Goal: Task Accomplishment & Management: Use online tool/utility

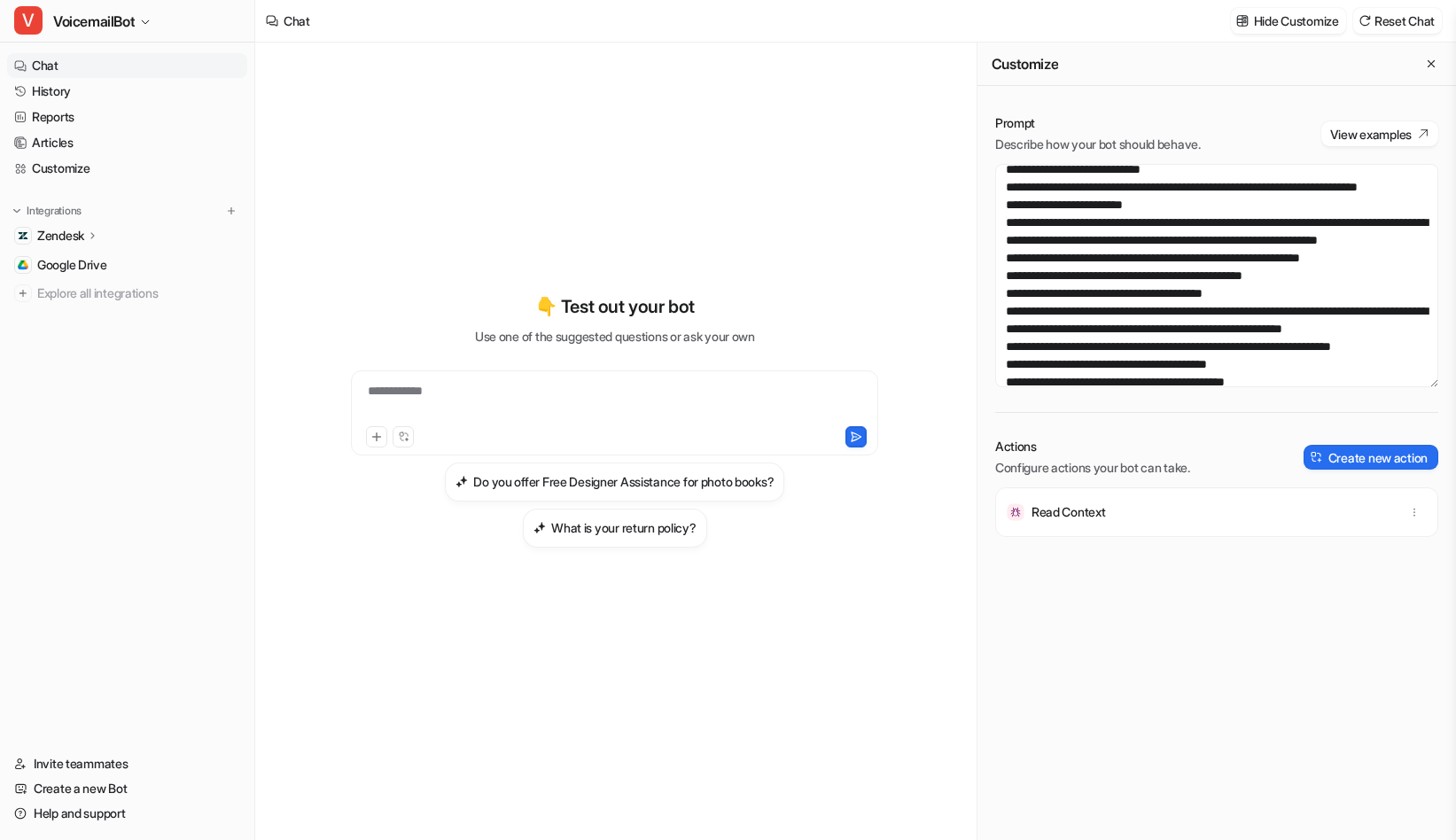
scroll to position [4071, 0]
click at [1155, 286] on textarea at bounding box center [1217, 275] width 443 height 223
click at [1137, 231] on textarea at bounding box center [1217, 275] width 443 height 223
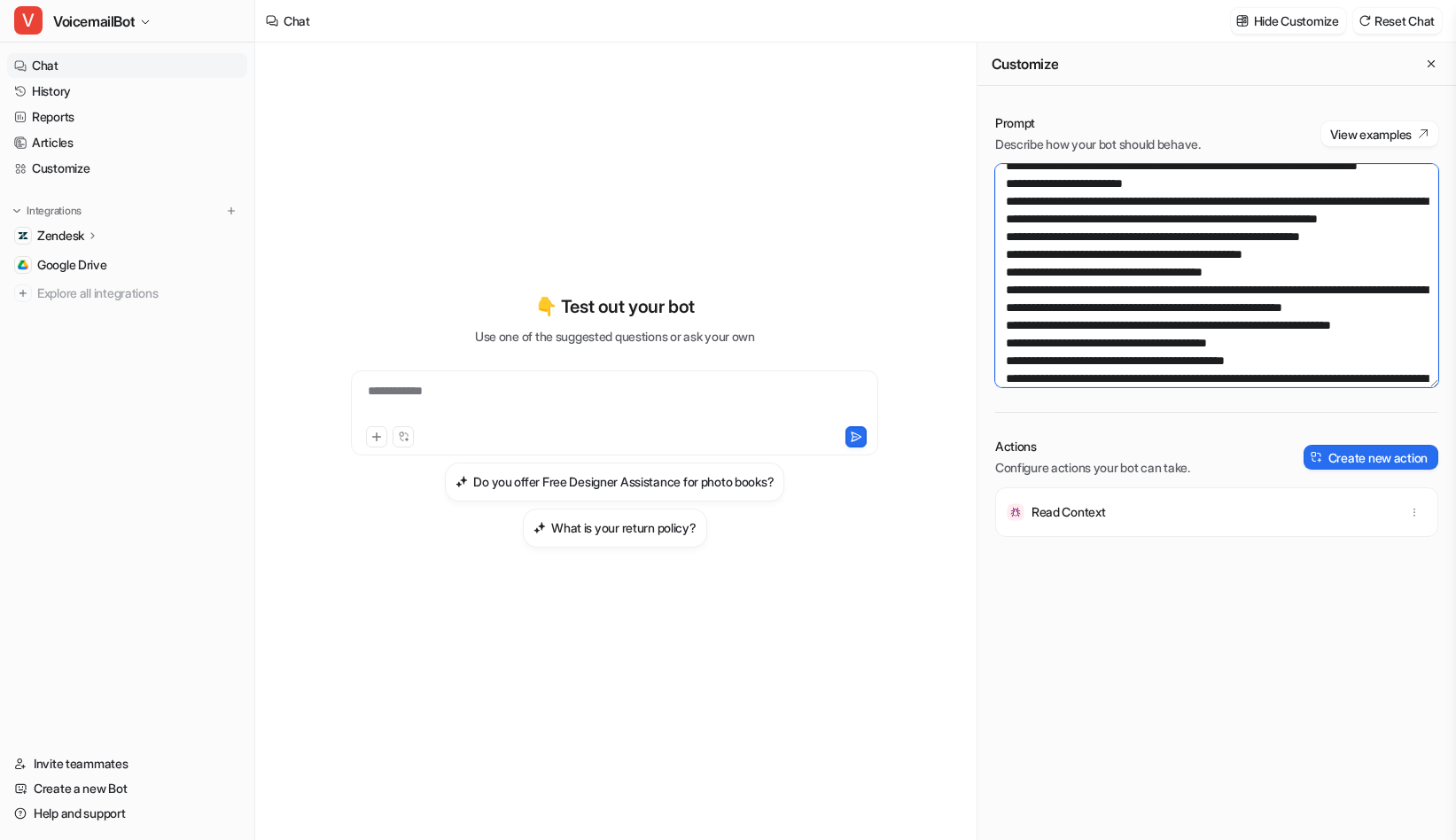
scroll to position [281, 0]
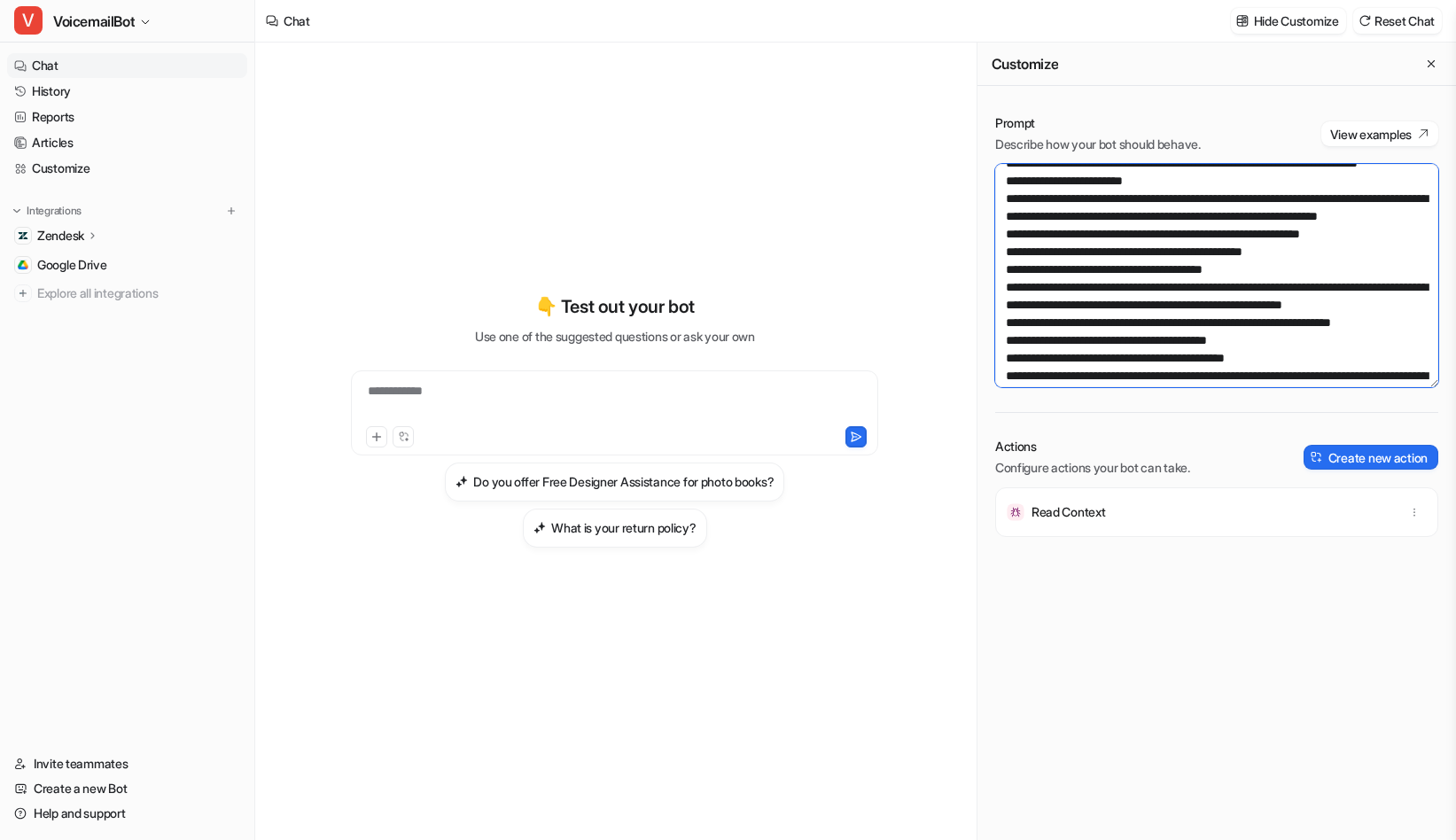
click at [1021, 250] on textarea at bounding box center [1217, 275] width 443 height 223
click at [1317, 321] on textarea at bounding box center [1217, 275] width 443 height 223
paste textarea "**********"
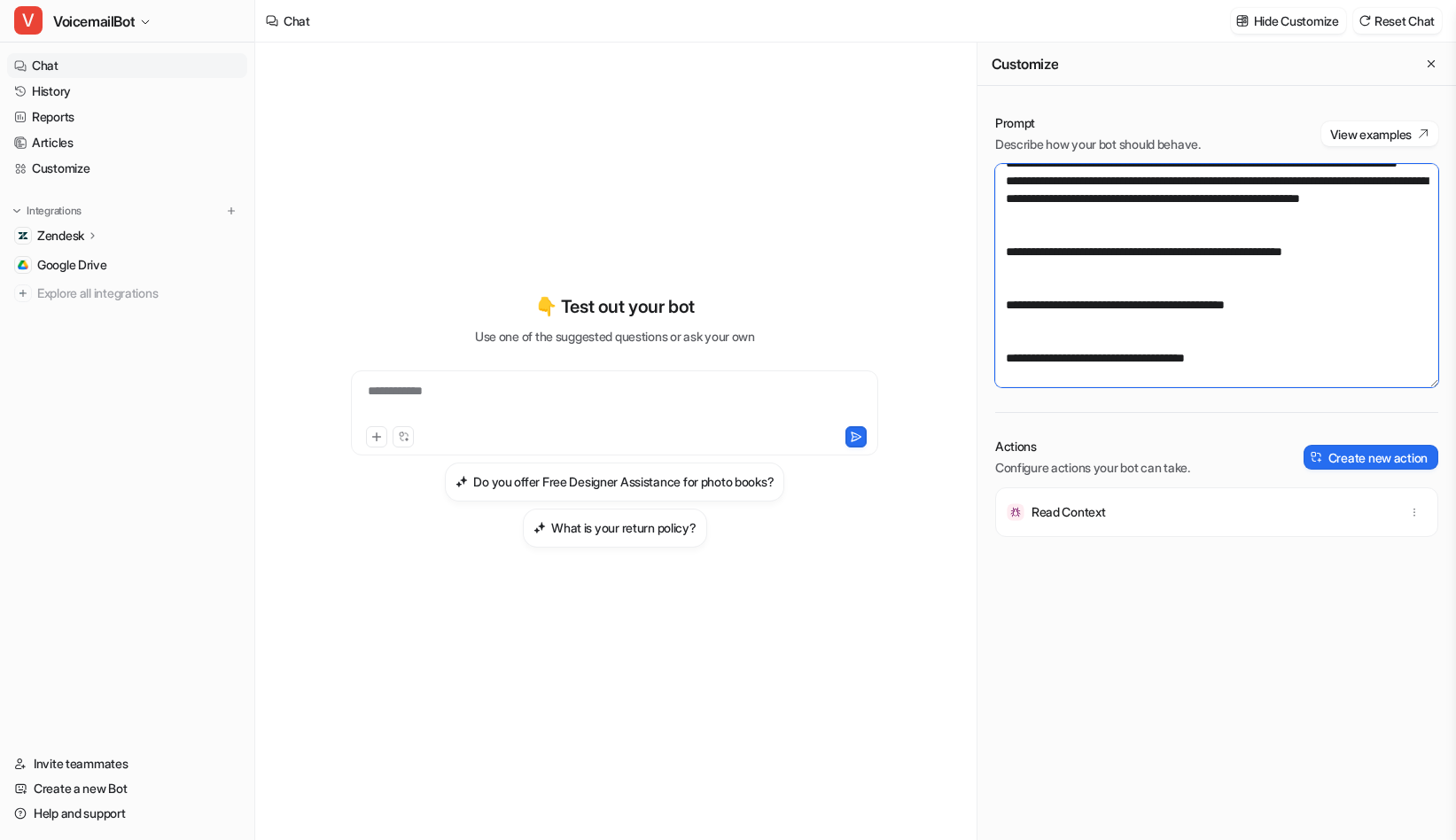
scroll to position [10133, 0]
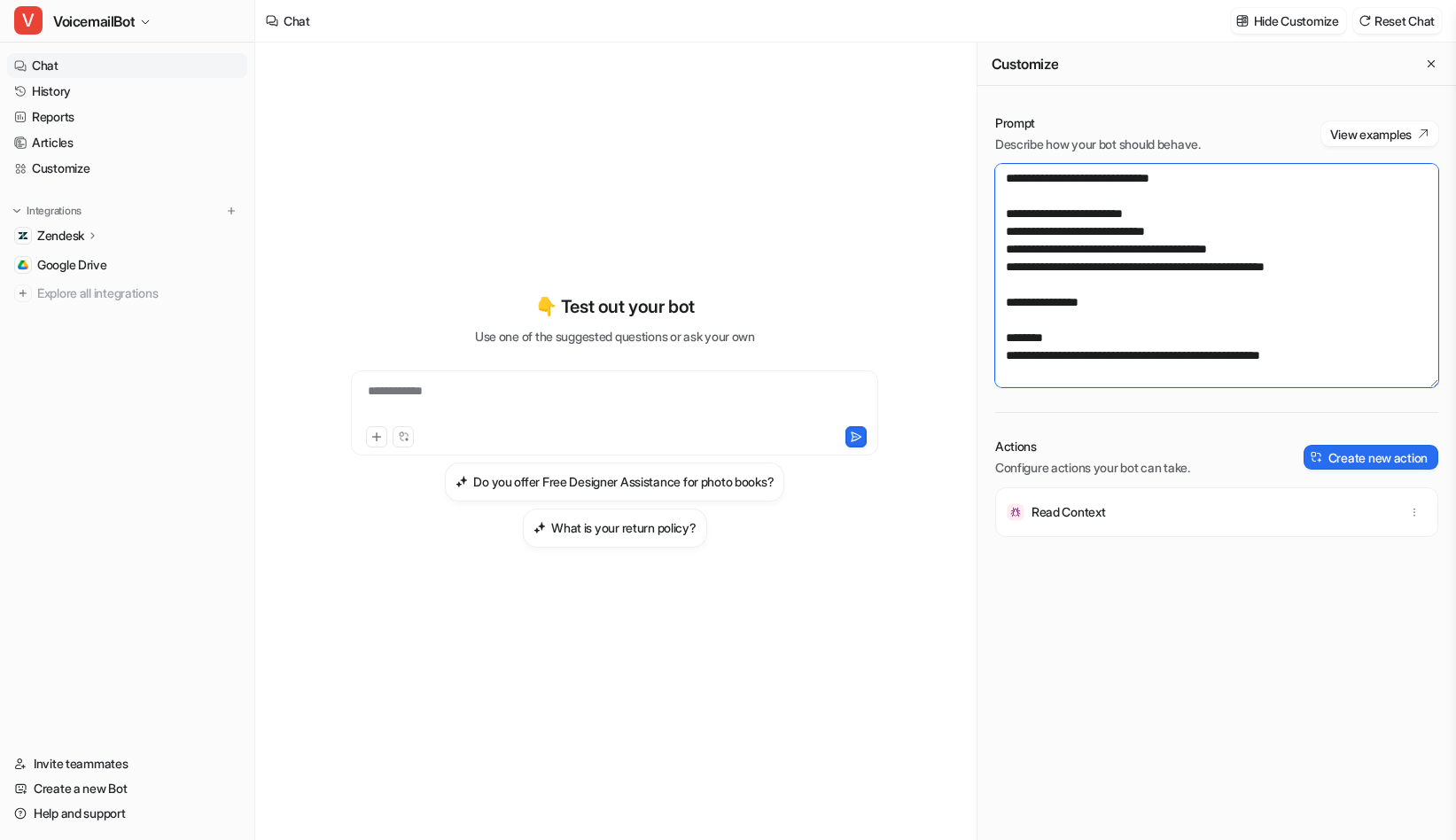
paste textarea "**********"
type textarea "**********"
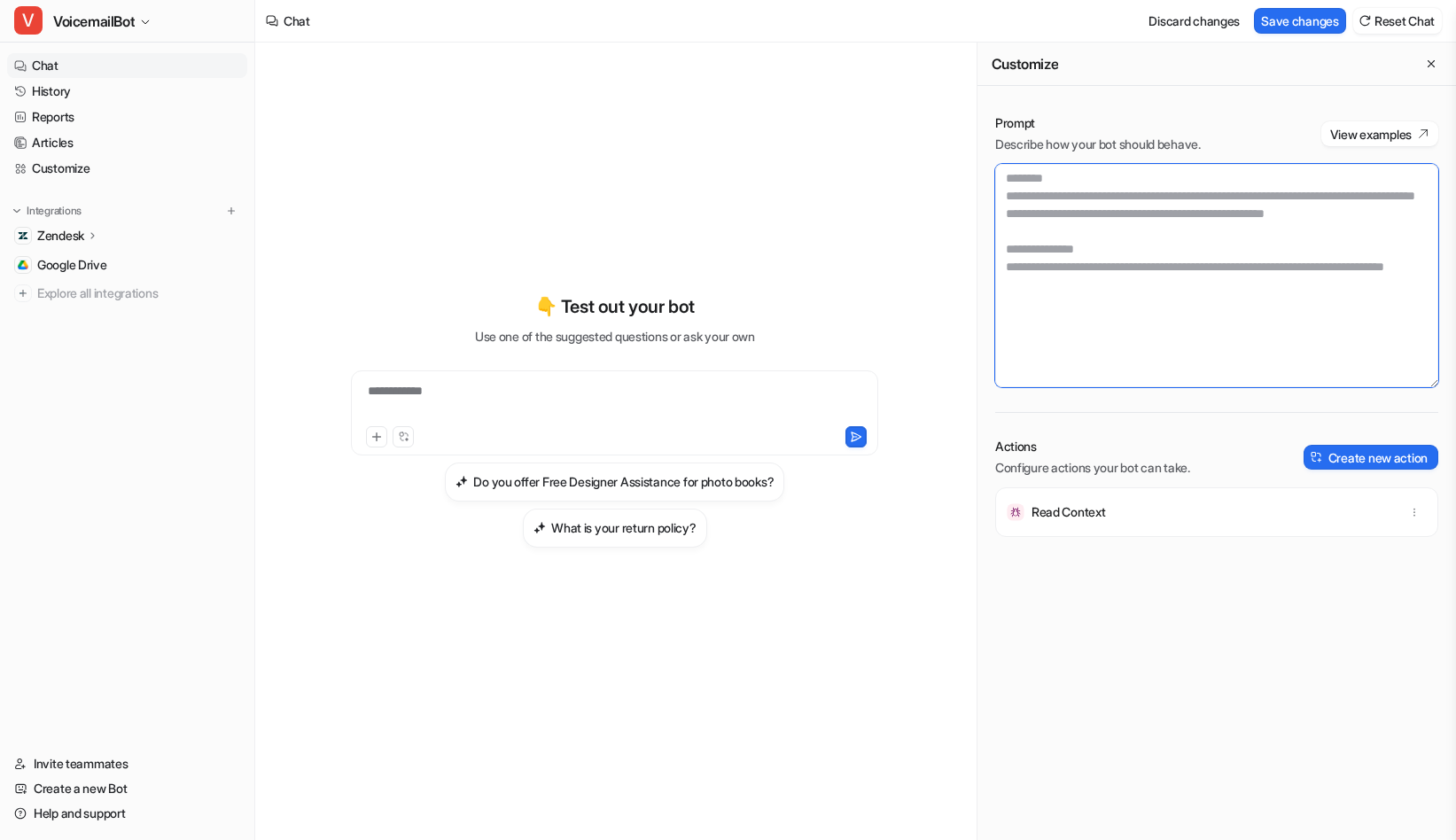
scroll to position [0, 0]
click at [1251, 311] on textarea at bounding box center [1217, 275] width 443 height 223
paste textarea "**********"
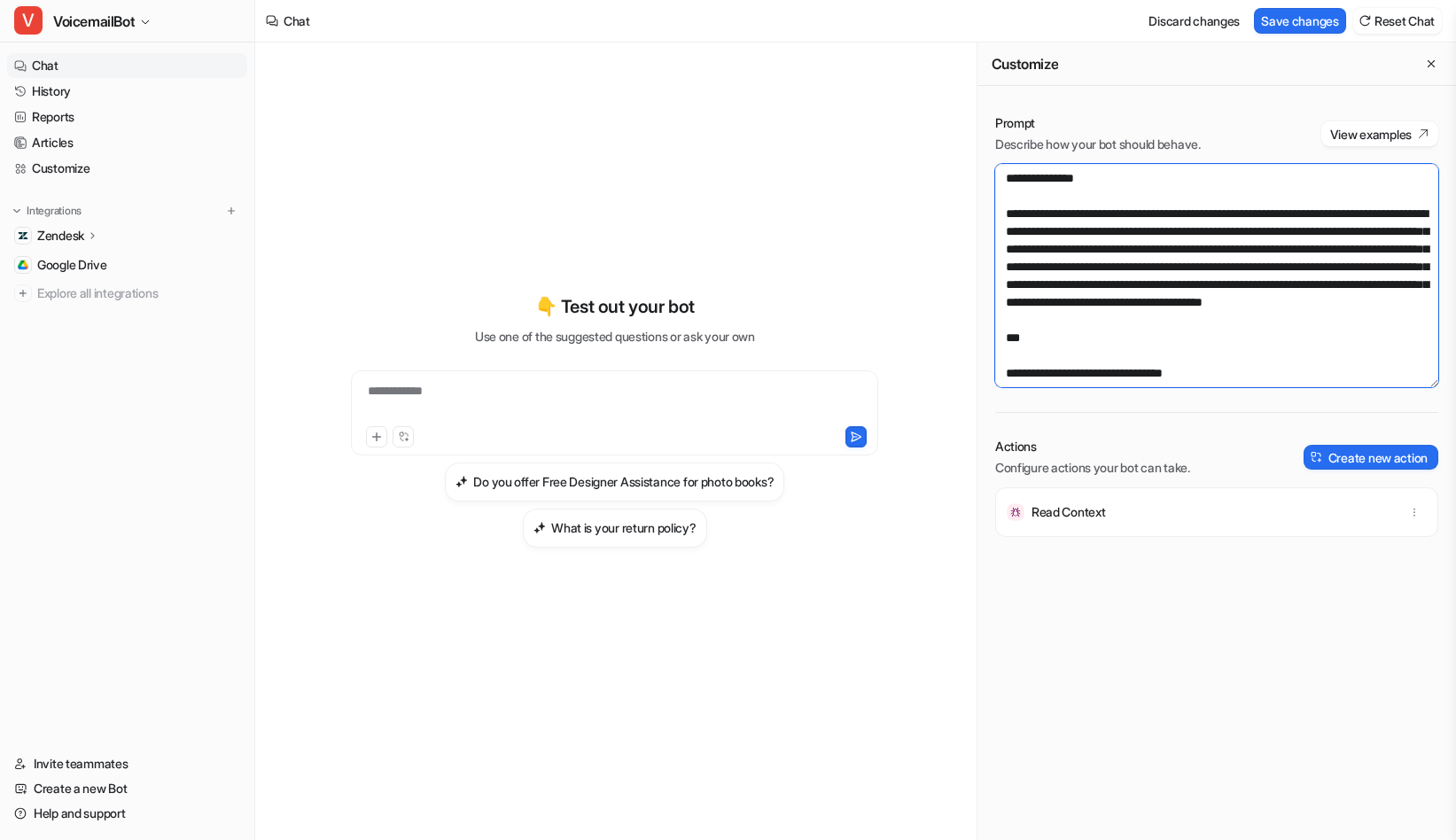
scroll to position [5772, 0]
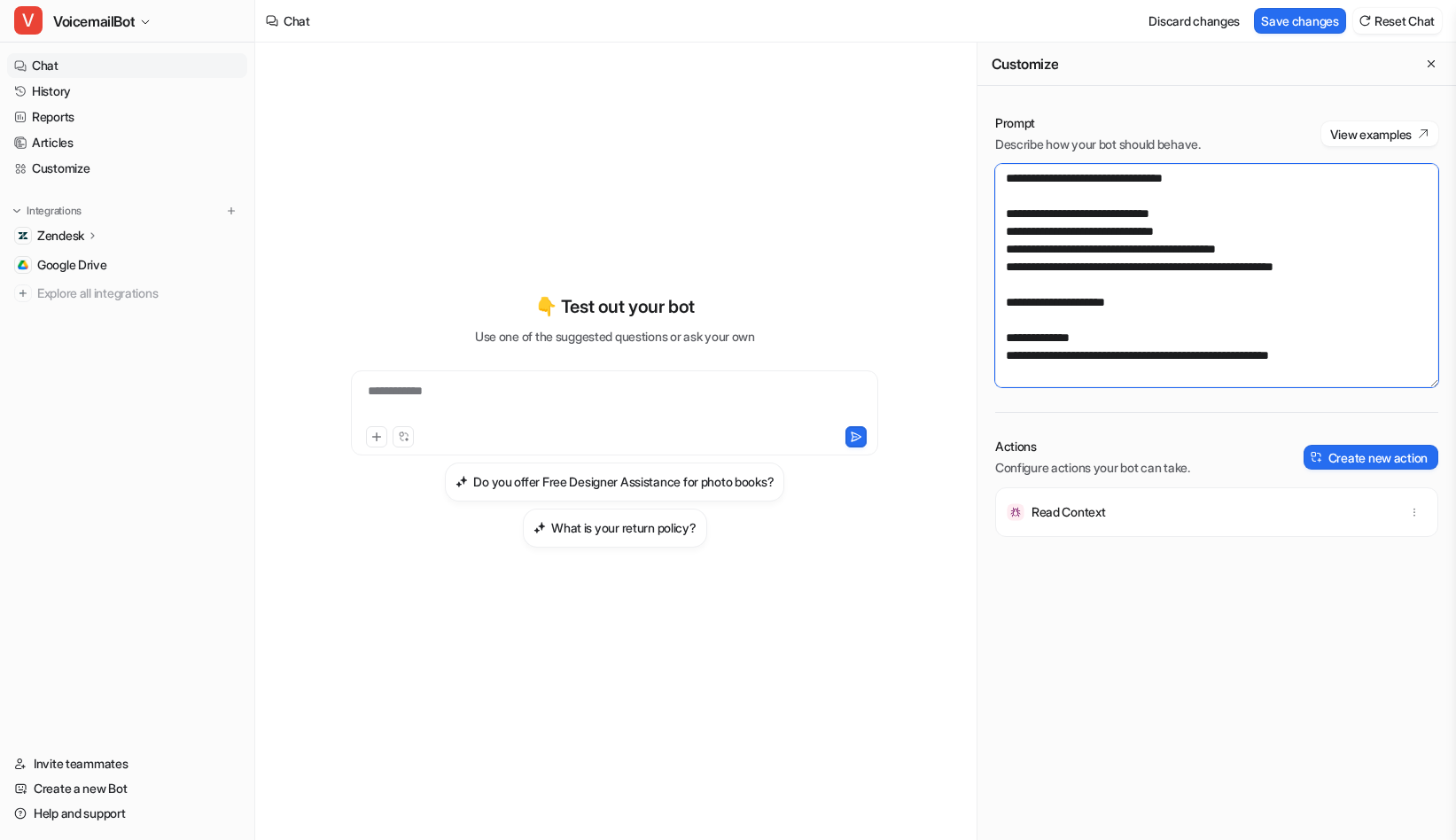
click at [1124, 350] on textarea at bounding box center [1217, 275] width 443 height 223
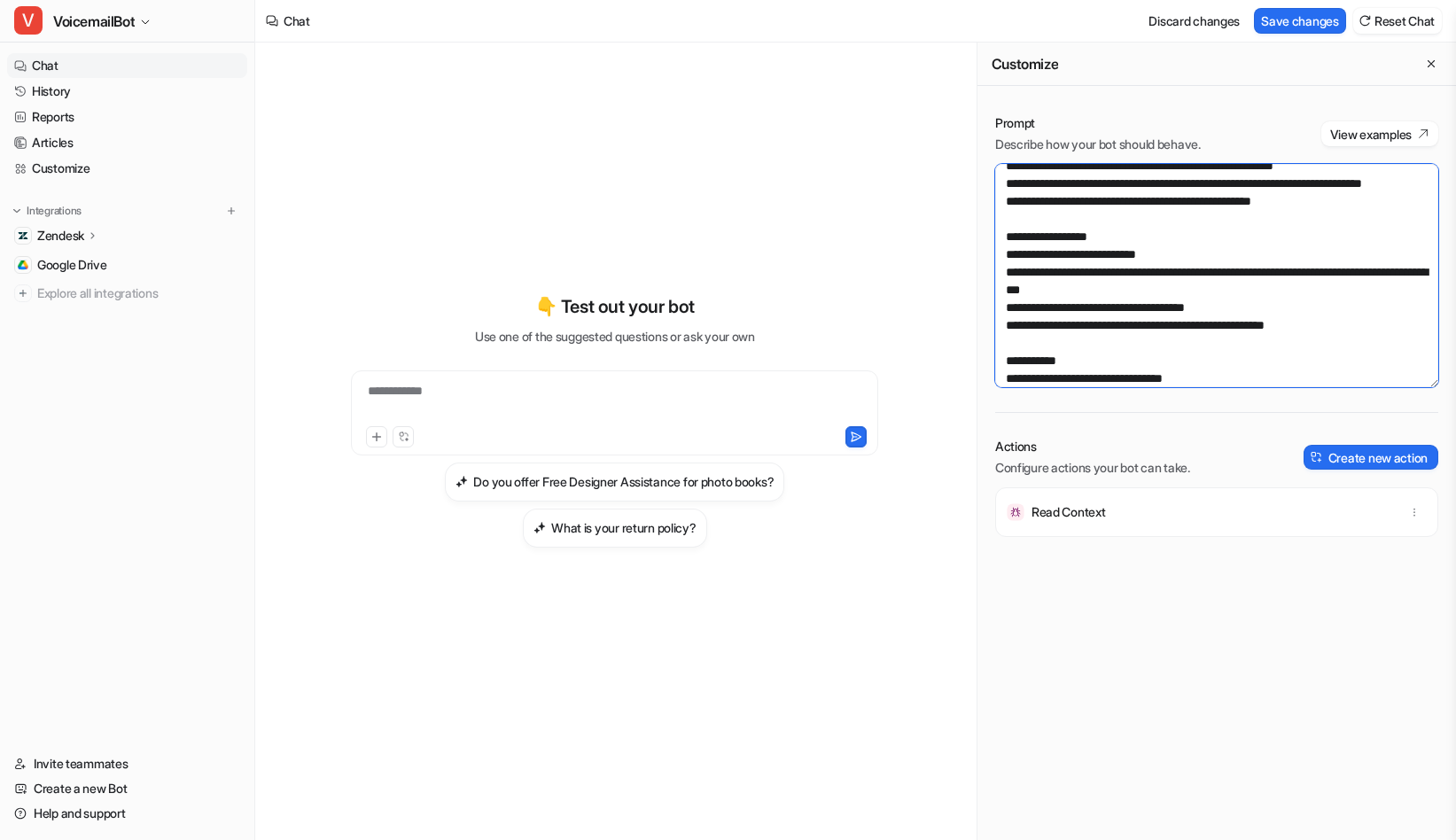
scroll to position [4992, 0]
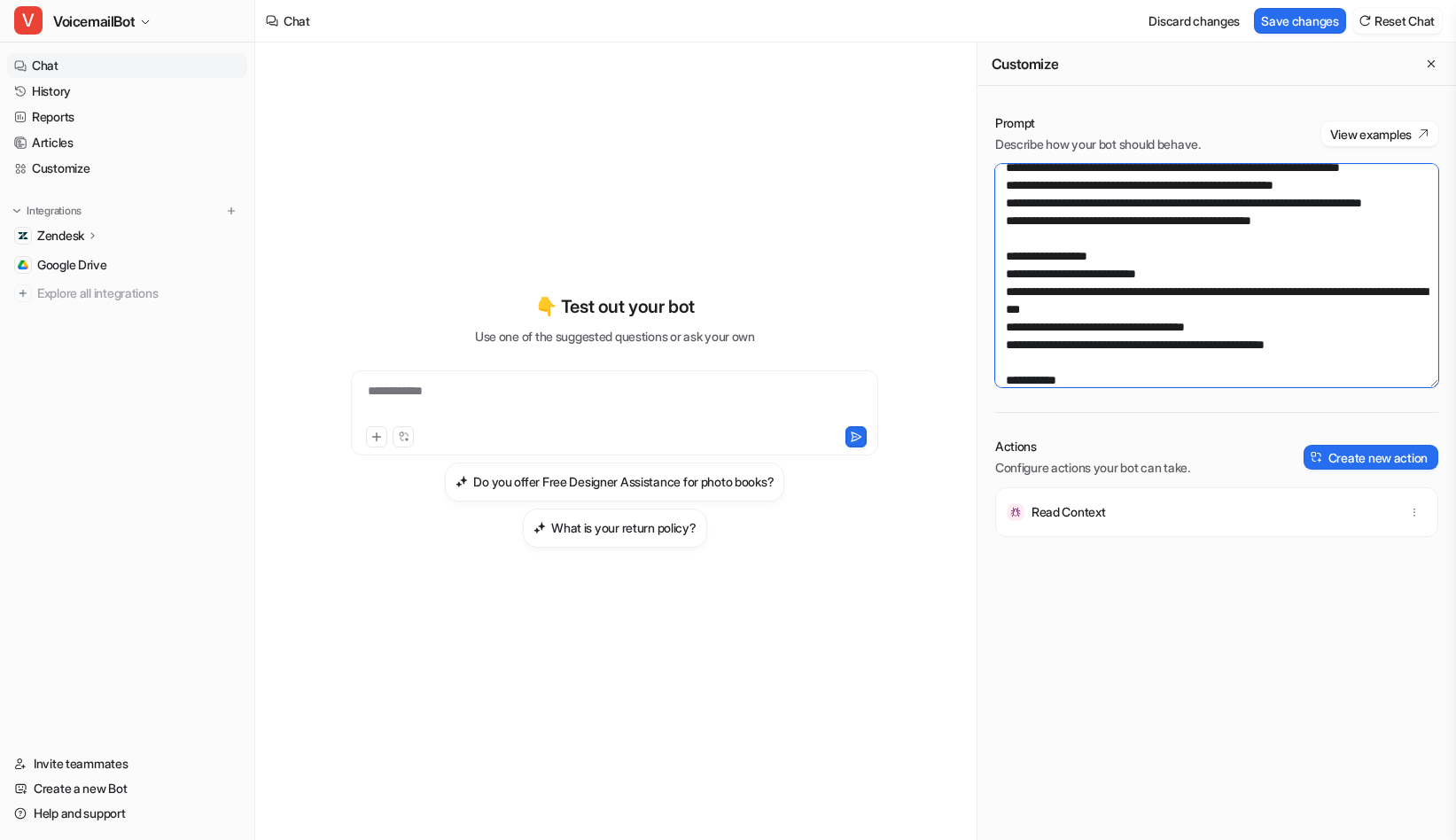
type textarea "**********"
click at [1318, 6] on div "Discard changes Save changes Reset Chat" at bounding box center [1291, 20] width 315 height 40
click at [1314, 20] on button "Save changes" at bounding box center [1300, 20] width 93 height 26
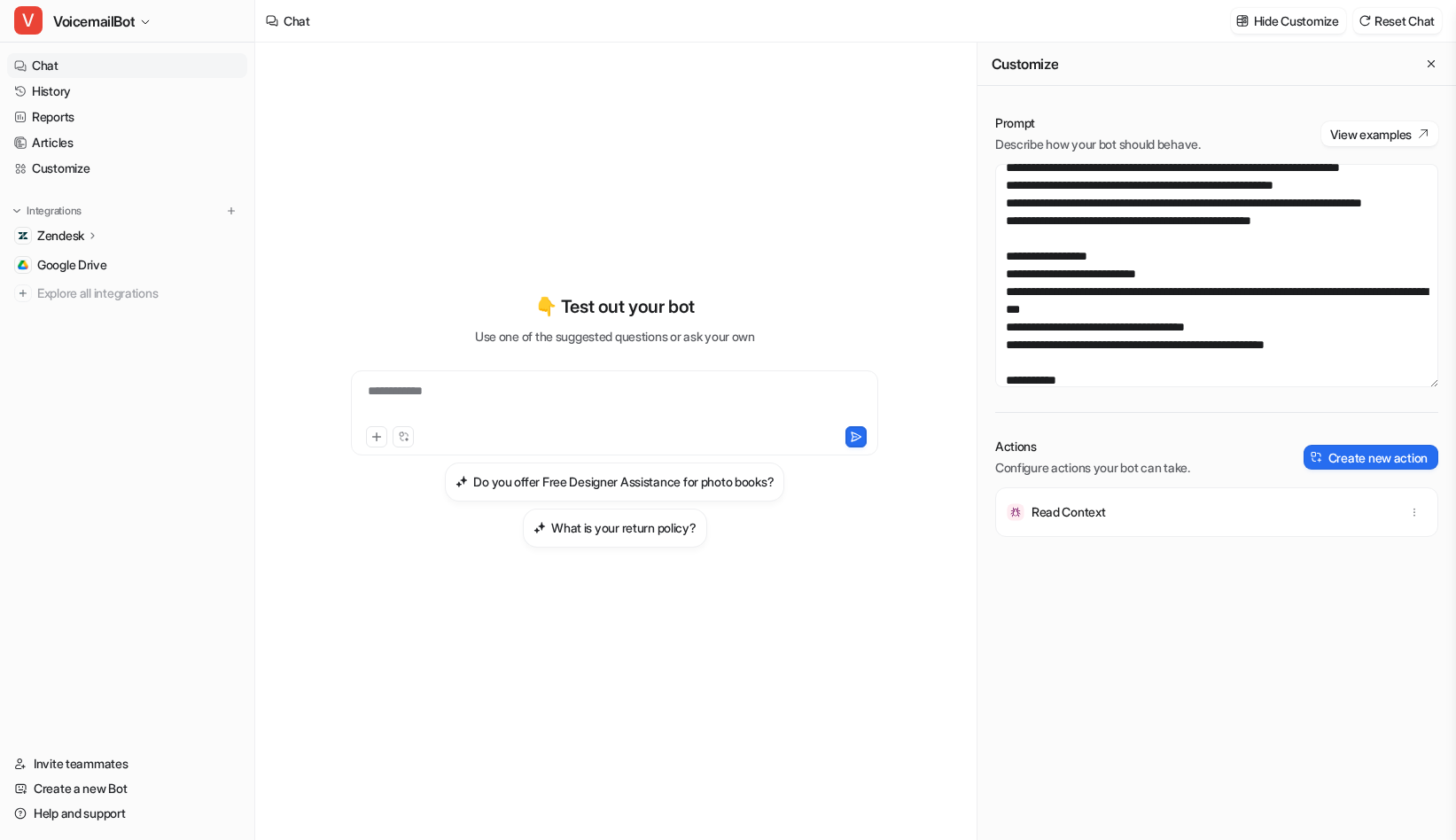
click at [88, 245] on div "Zendesk" at bounding box center [127, 236] width 240 height 25
click at [89, 323] on link "AI Agent" at bounding box center [136, 313] width 221 height 25
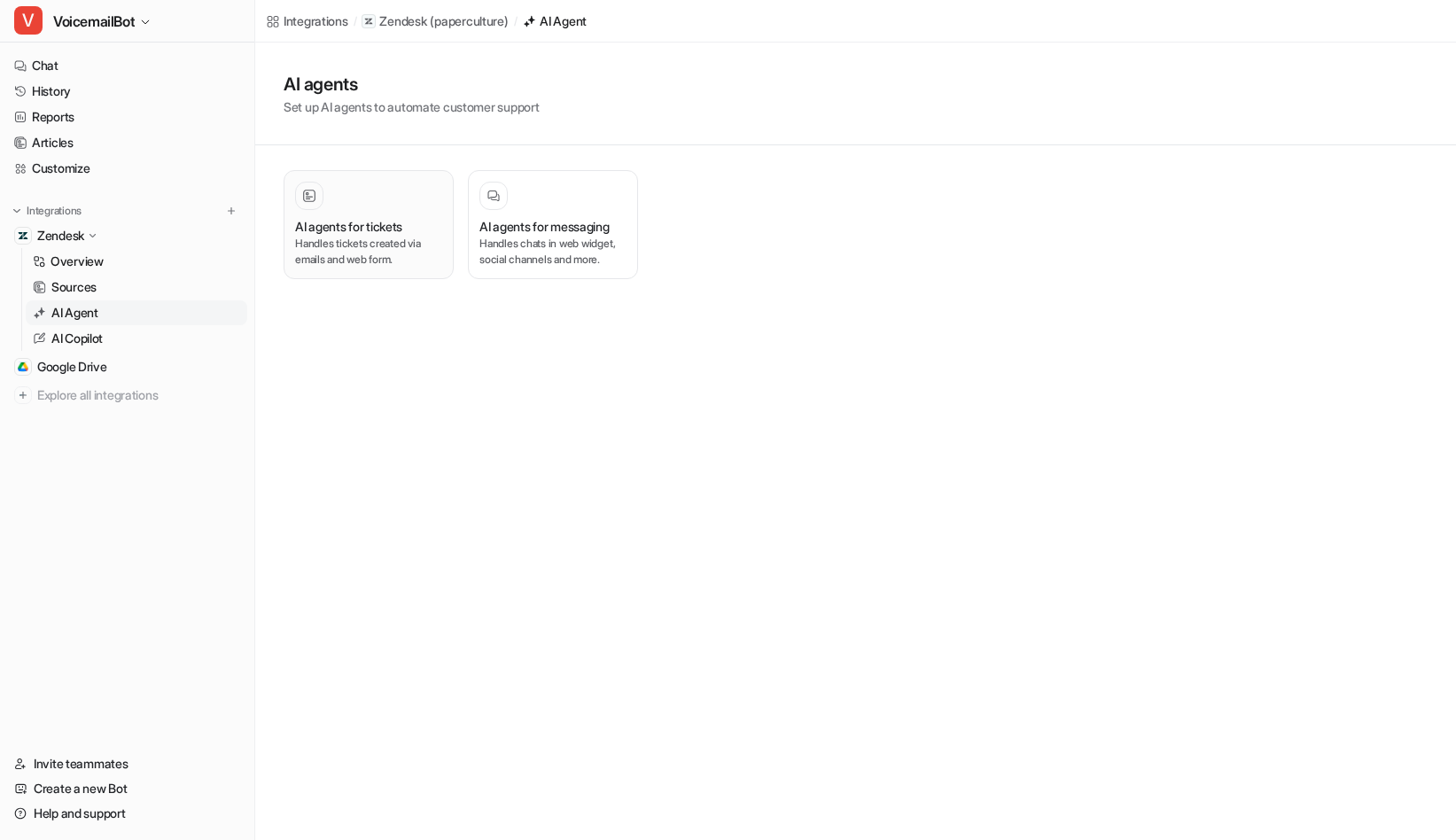
click at [350, 257] on p "Handles tickets created via emails and web form." at bounding box center [368, 252] width 147 height 32
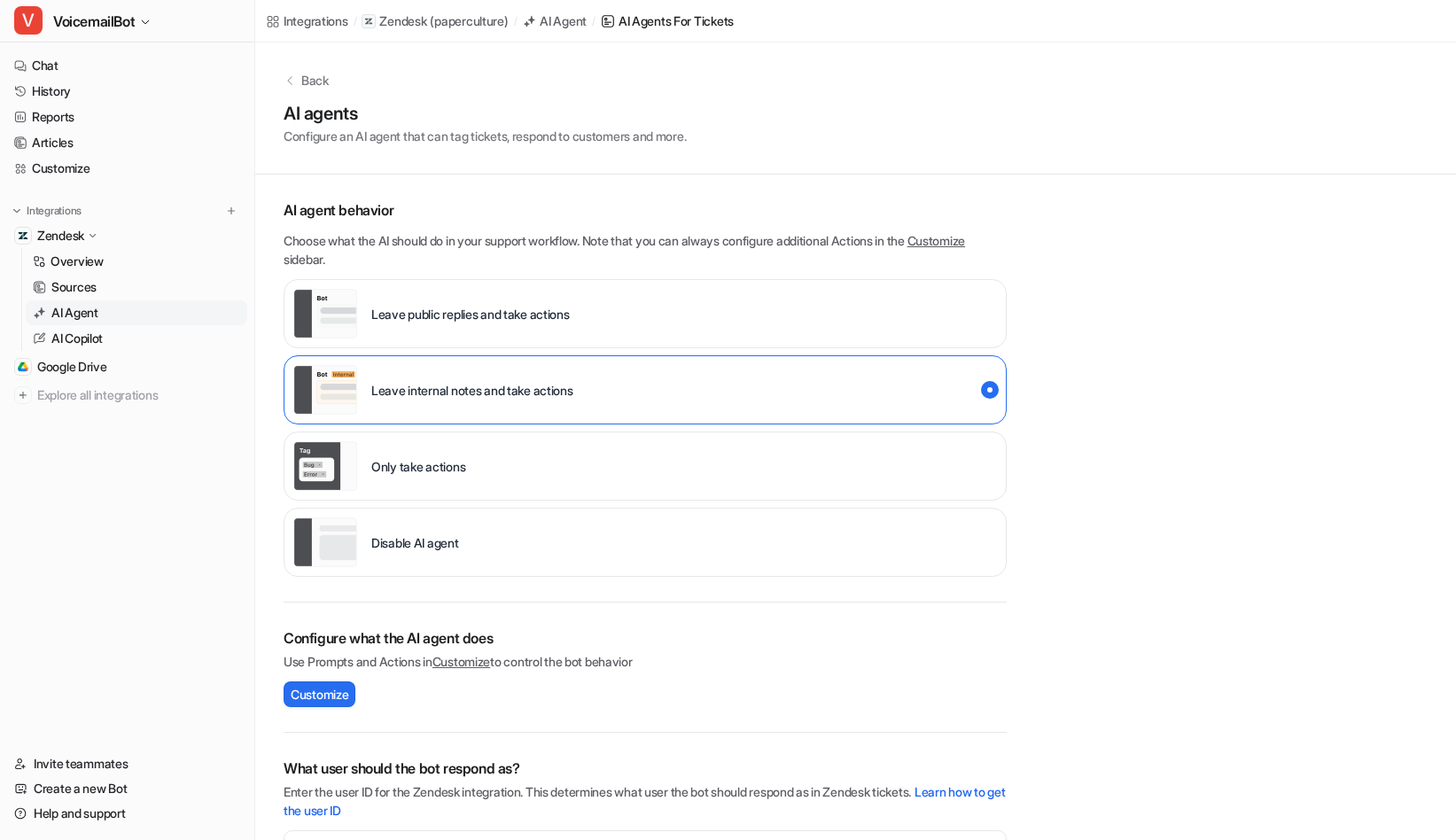
click at [563, 558] on div "Disable AI agent" at bounding box center [645, 543] width 723 height 69
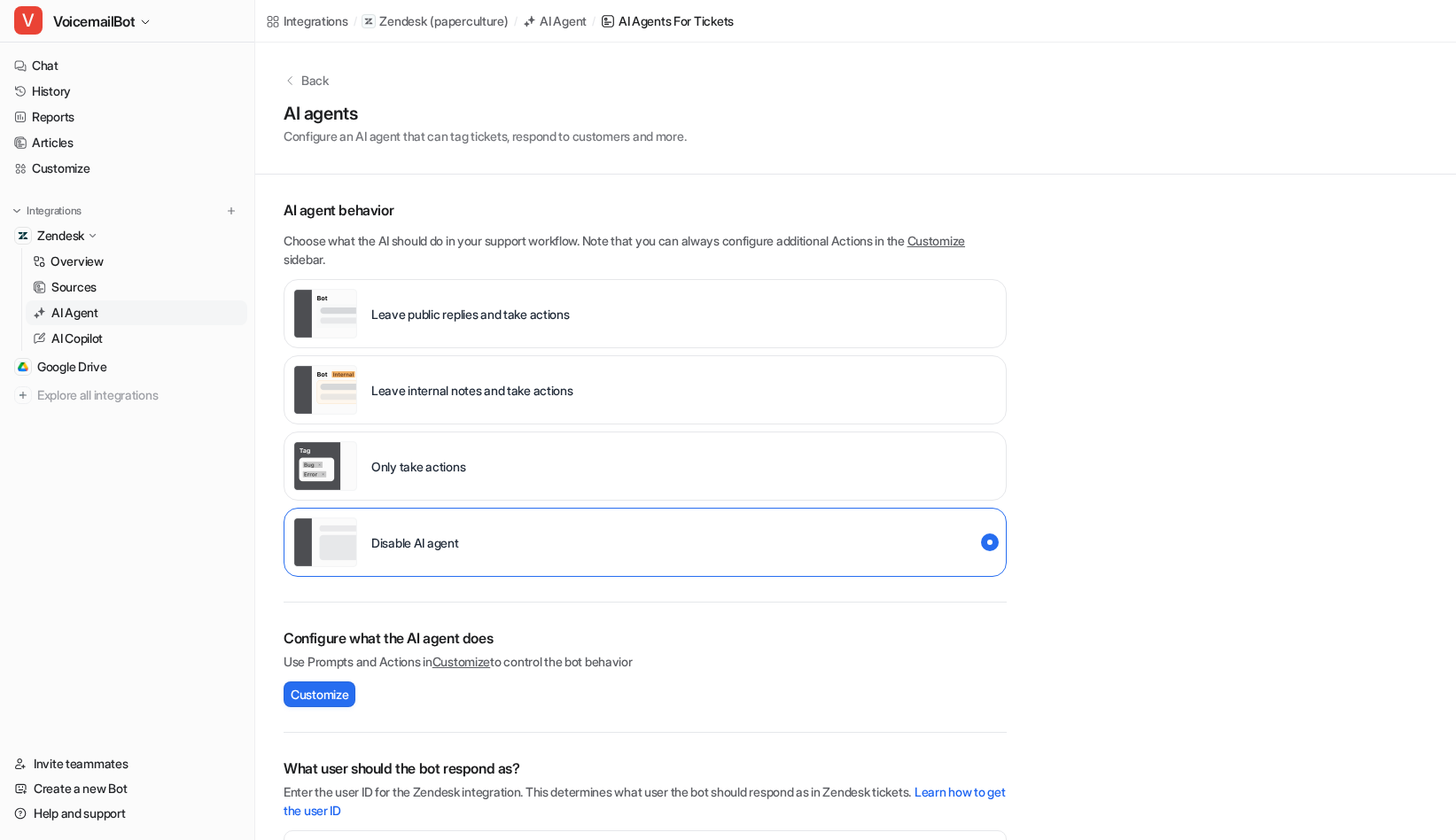
click at [636, 361] on div "Leave internal notes and take actions" at bounding box center [645, 390] width 723 height 69
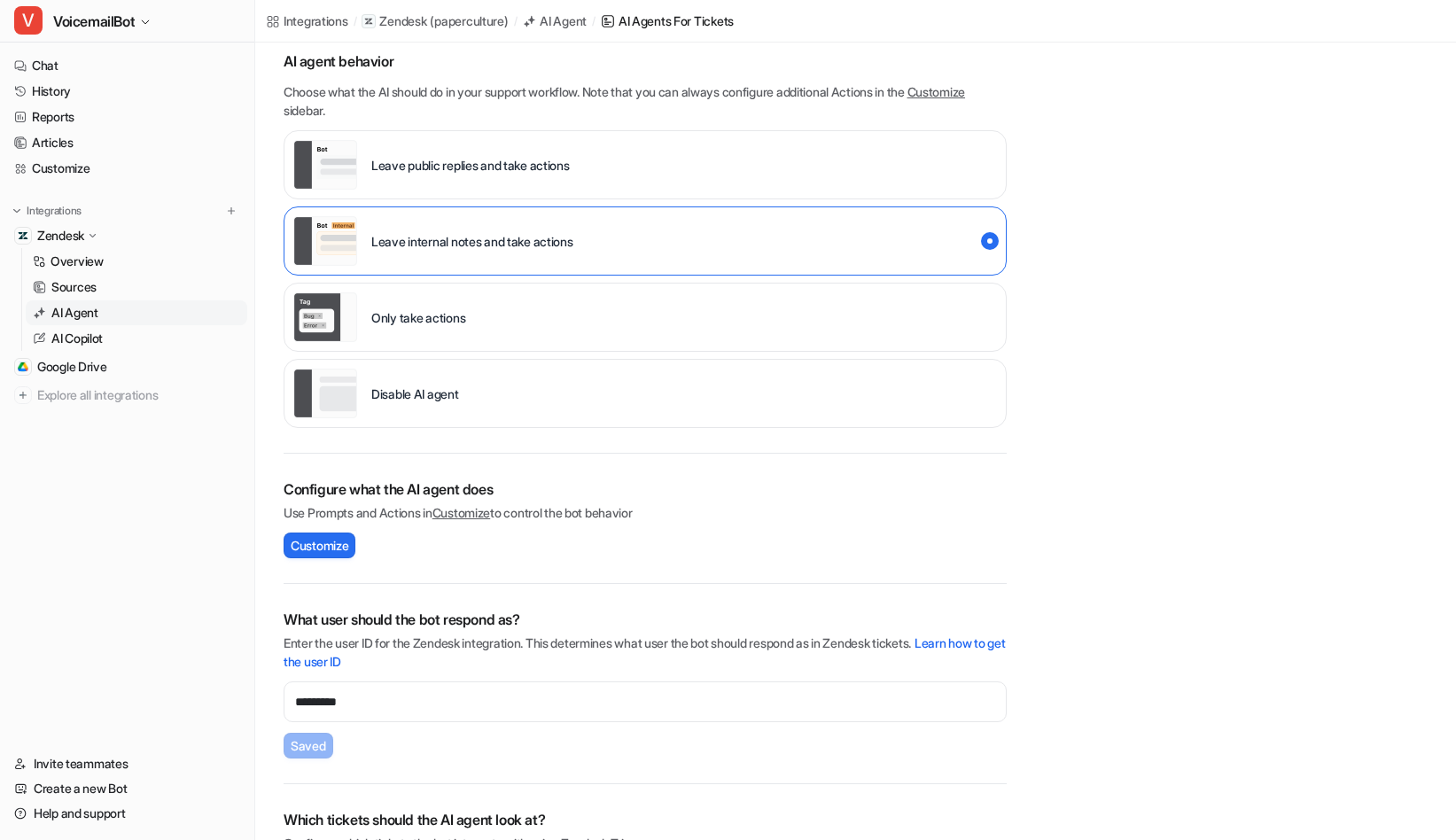
scroll to position [222, 0]
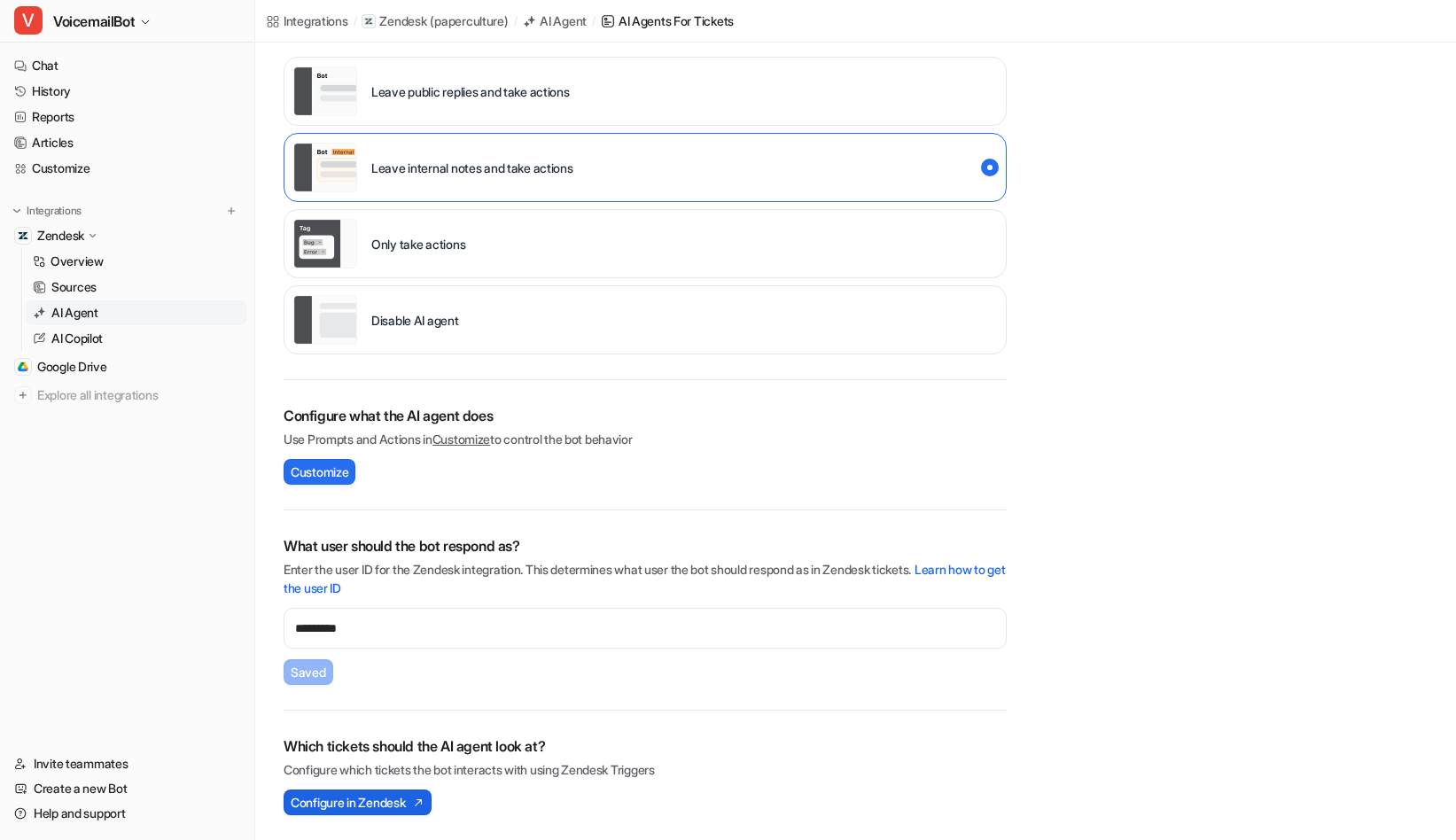
click at [374, 802] on span "Configure in Zendesk" at bounding box center [348, 803] width 115 height 19
click at [40, 644] on nav "Chat History Reports Articles Customize Integrations Zendesk Overview Sources A…" at bounding box center [127, 392] width 254 height 691
